Goal: Check status: Check status

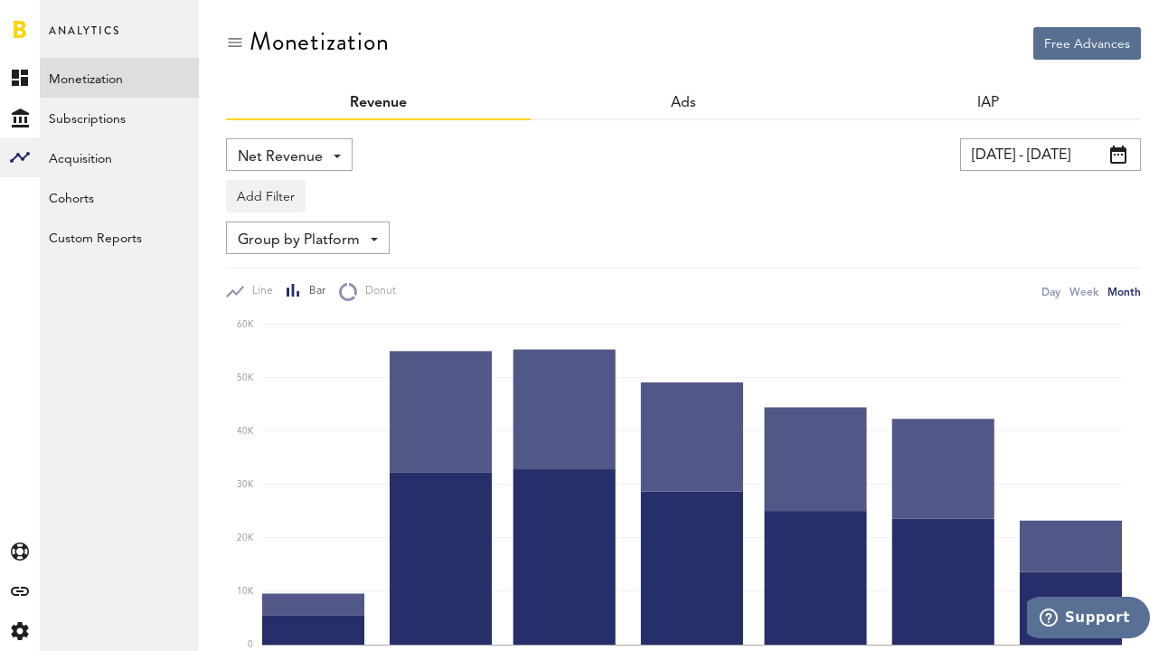
click at [1006, 151] on input "[DATE] - [DATE]" at bounding box center [1050, 154] width 181 height 33
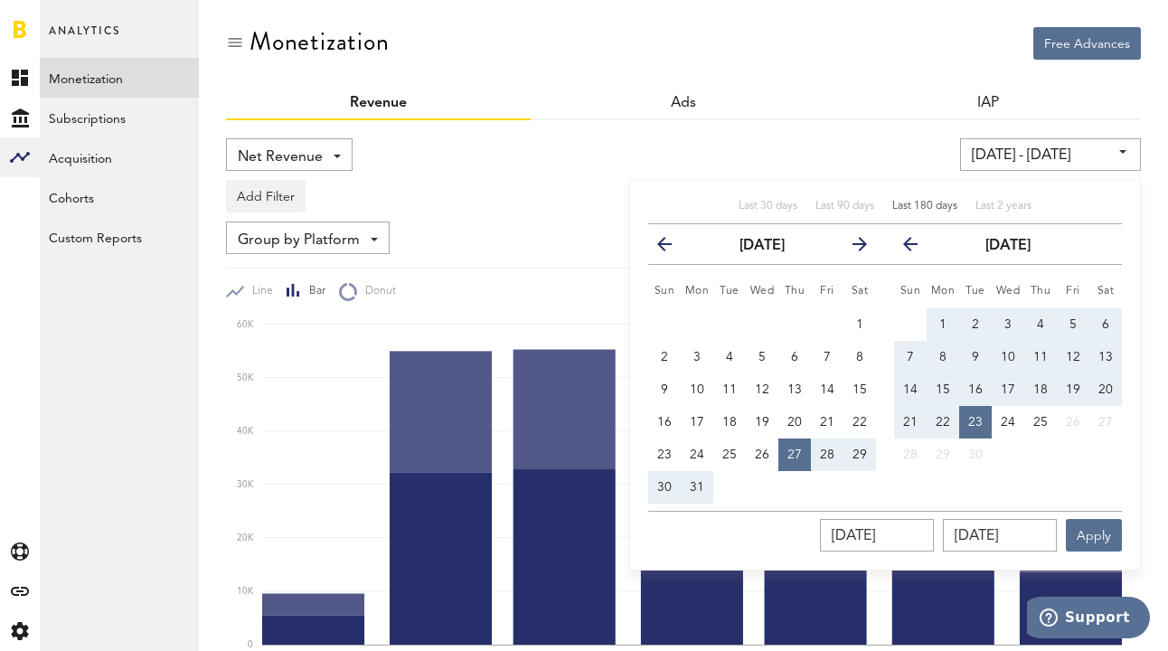
click at [944, 207] on span "Last 180 days" at bounding box center [925, 206] width 65 height 11
type input "28.03.25 - 24.09.25"
type input "28.03.2025"
type input "24.09.2025"
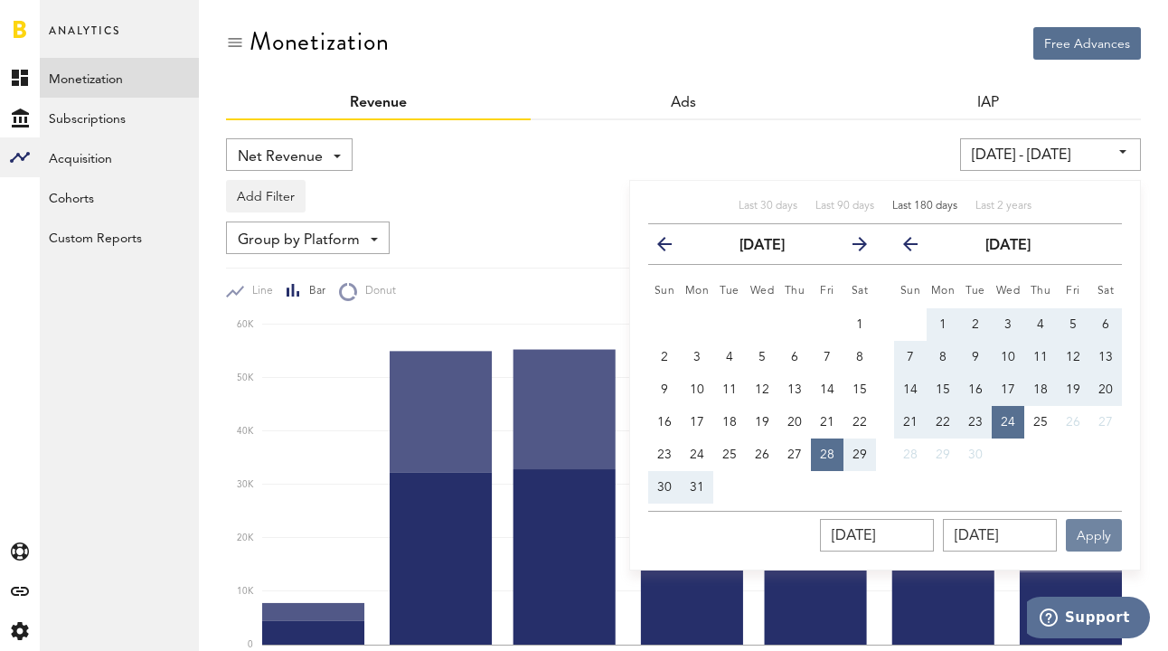
click at [1103, 539] on button "Apply" at bounding box center [1094, 535] width 56 height 33
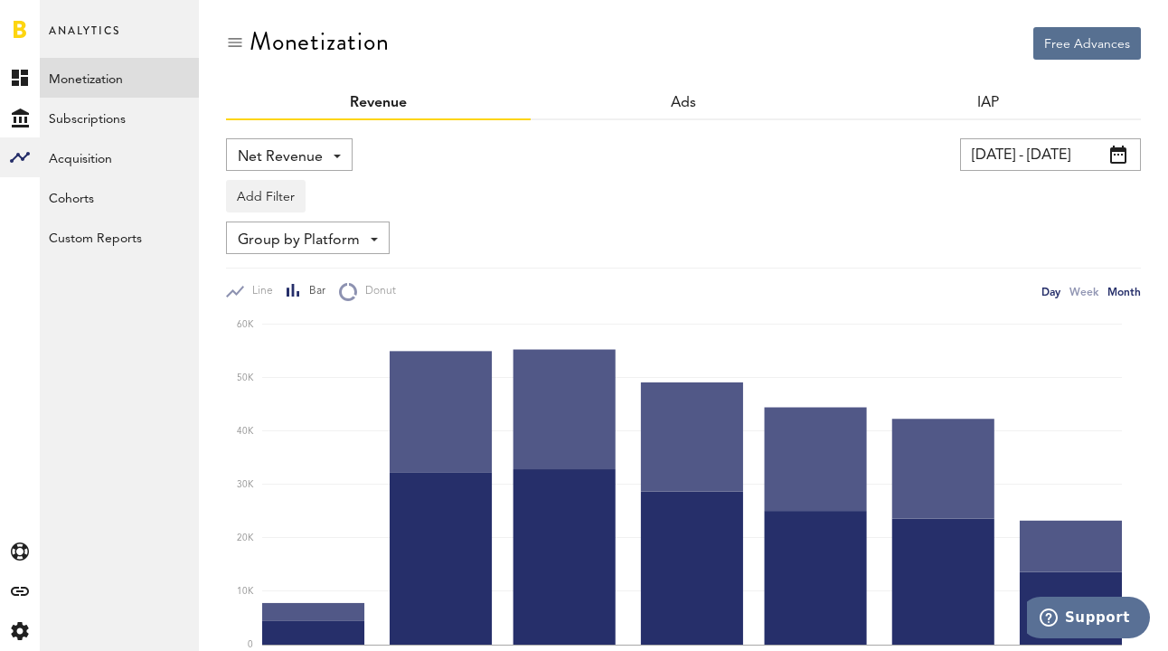
click at [1056, 291] on div "Day" at bounding box center [1051, 291] width 19 height 19
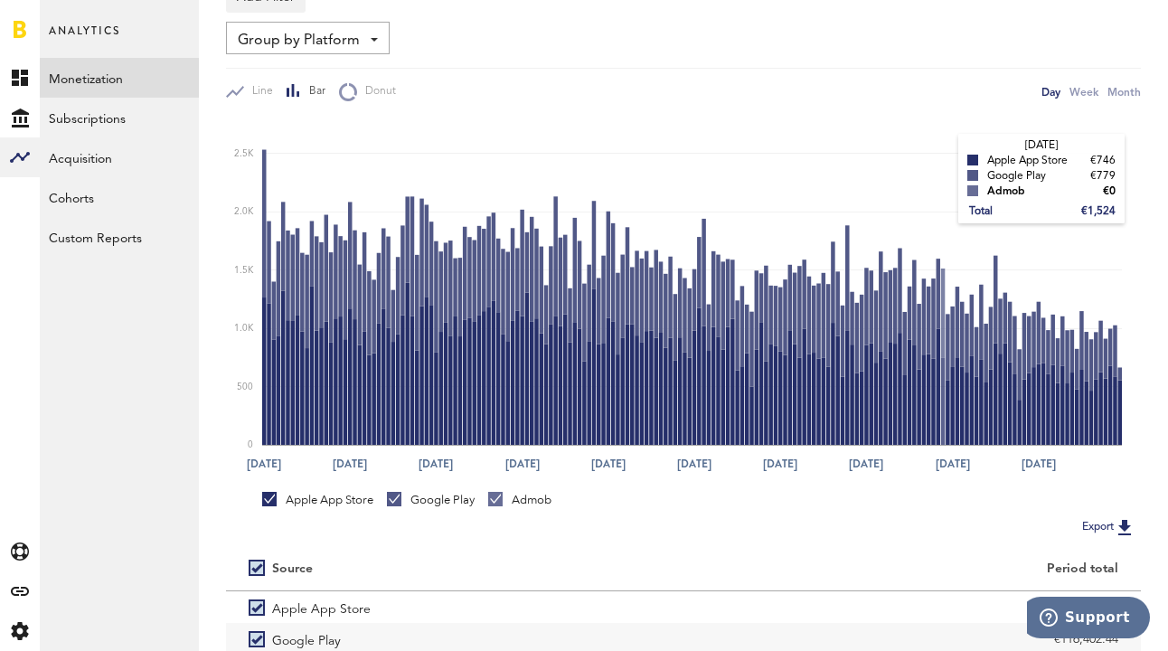
scroll to position [201, 0]
